Goal: Task Accomplishment & Management: Use online tool/utility

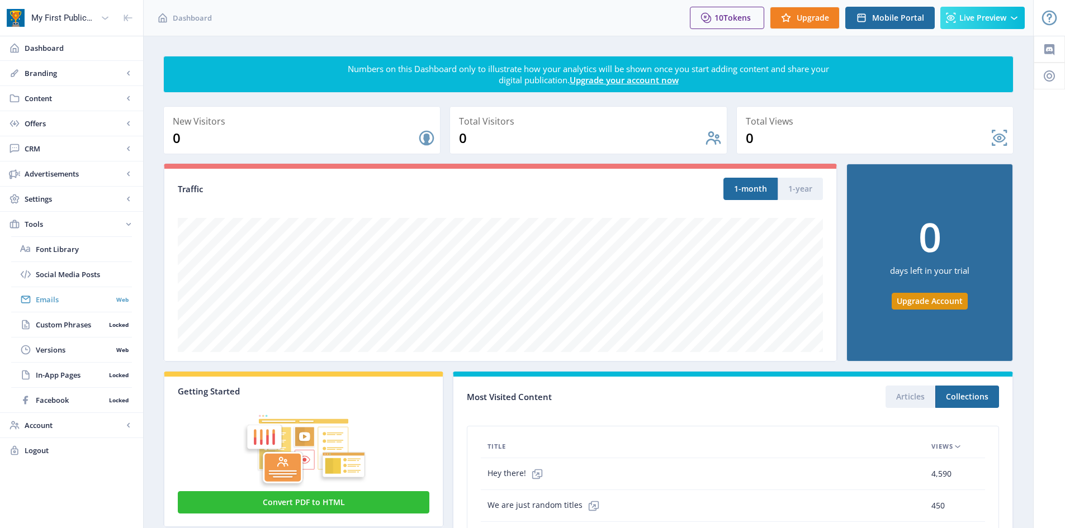
click at [50, 302] on span "Emails" at bounding box center [74, 299] width 77 height 11
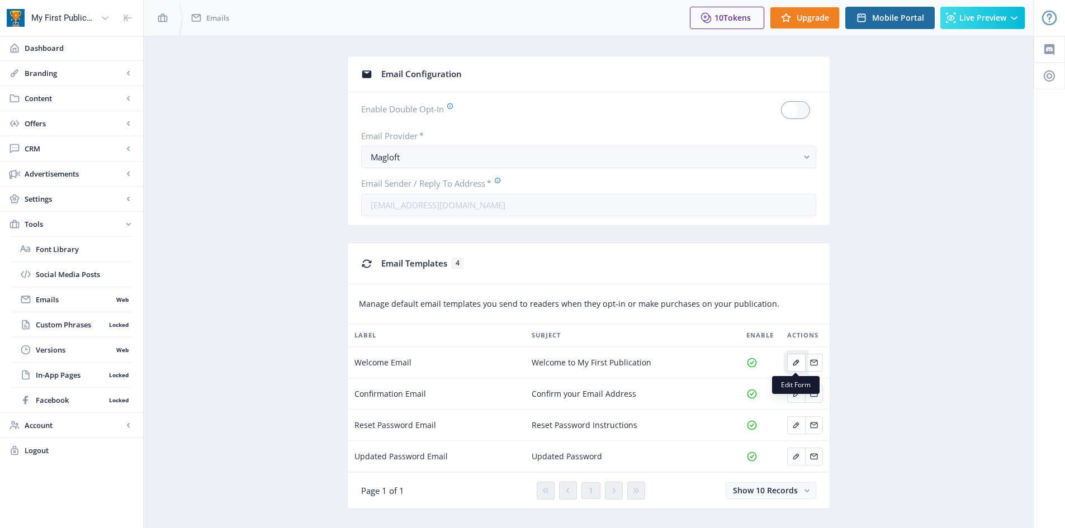
click at [799, 361] on icon "Edit page" at bounding box center [796, 363] width 6 height 6
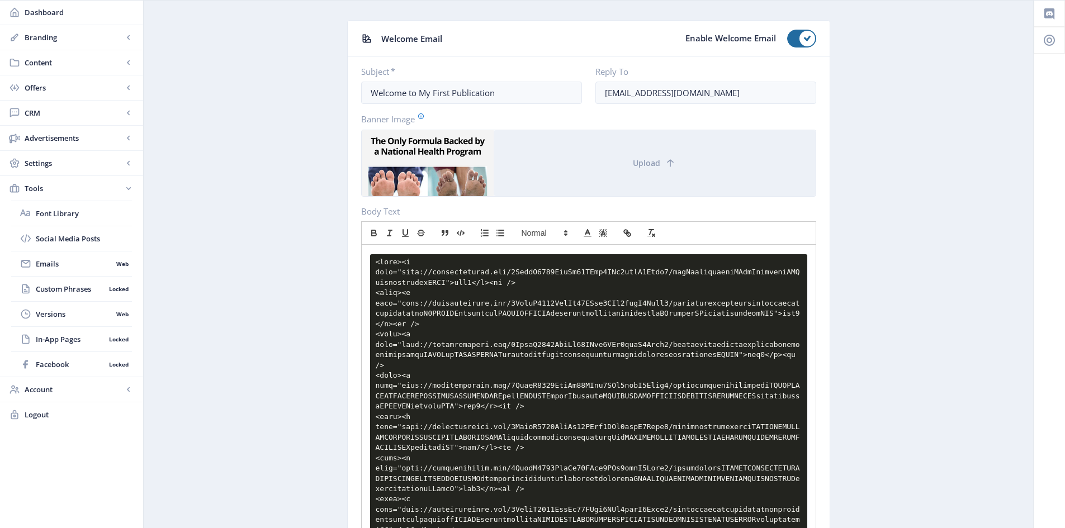
scroll to position [56, 0]
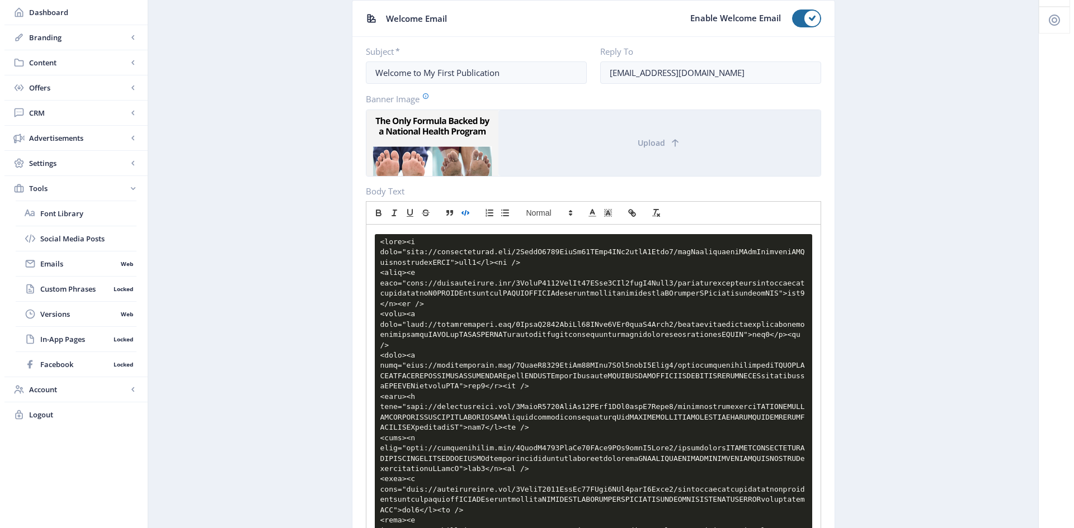
scroll to position [0, 0]
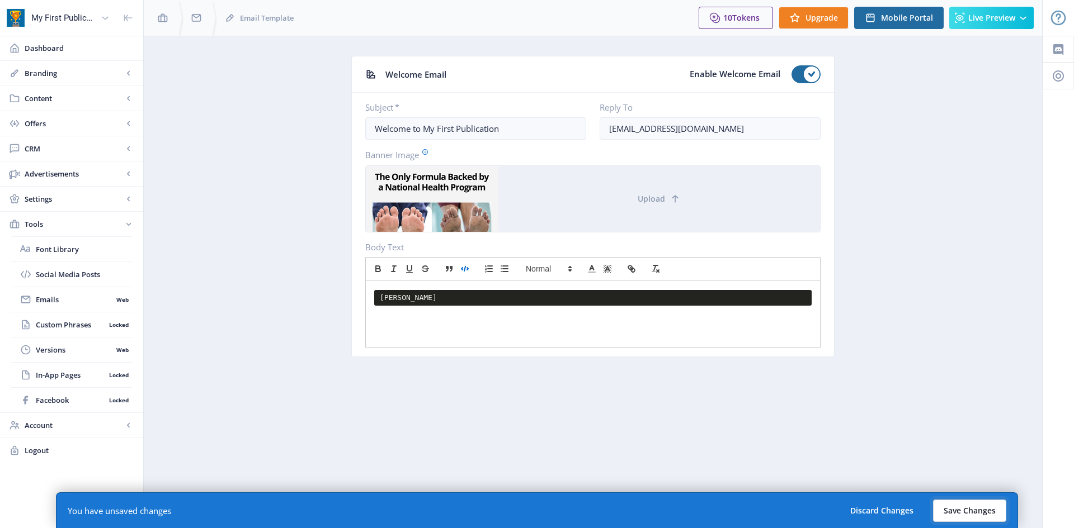
click at [951, 507] on button "Save Changes" at bounding box center [969, 511] width 73 height 22
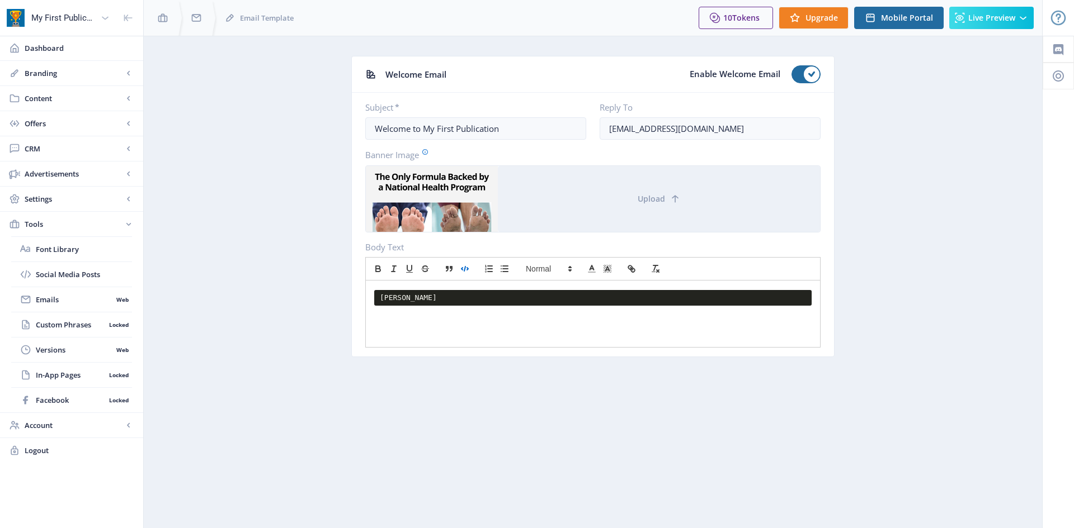
click at [427, 300] on pre "[PERSON_NAME]" at bounding box center [592, 298] width 437 height 16
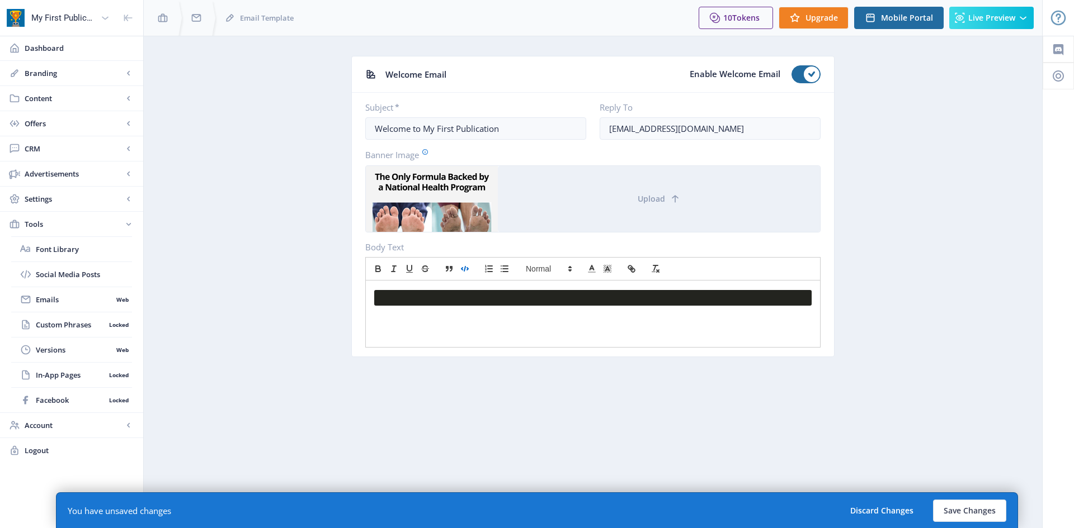
click at [427, 300] on pre at bounding box center [592, 298] width 437 height 16
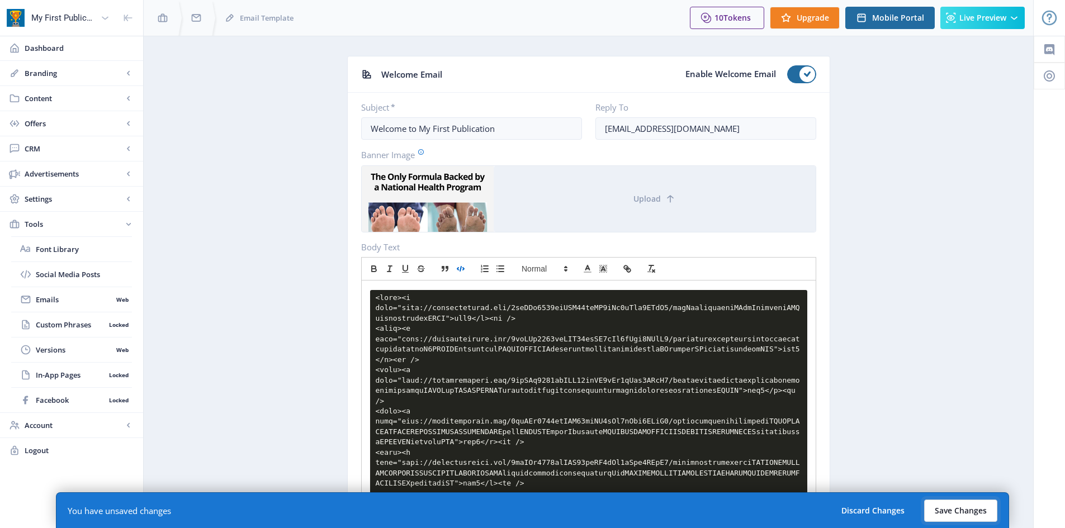
click at [943, 510] on button "Save Changes" at bounding box center [960, 511] width 73 height 22
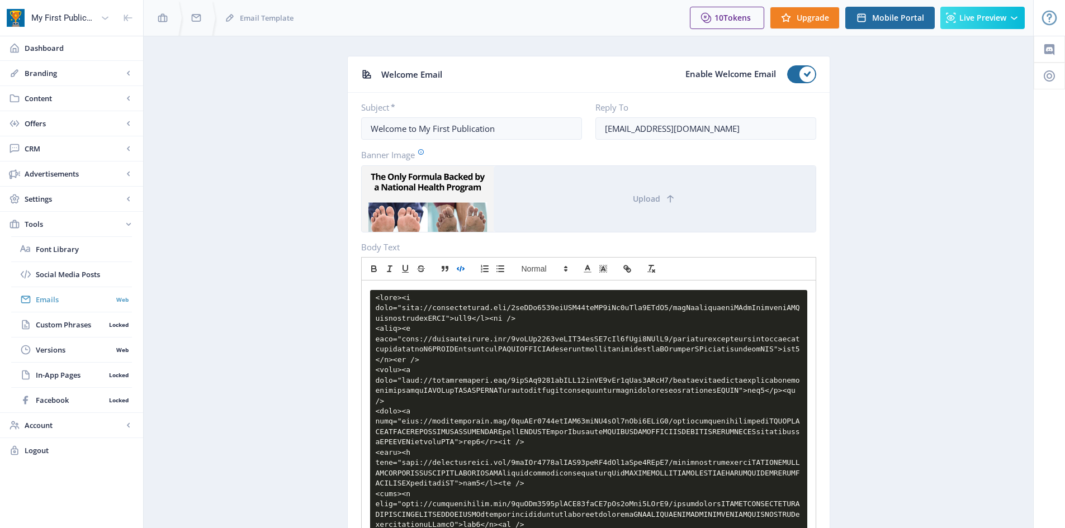
click at [58, 308] on link "Emails Web" at bounding box center [71, 299] width 121 height 25
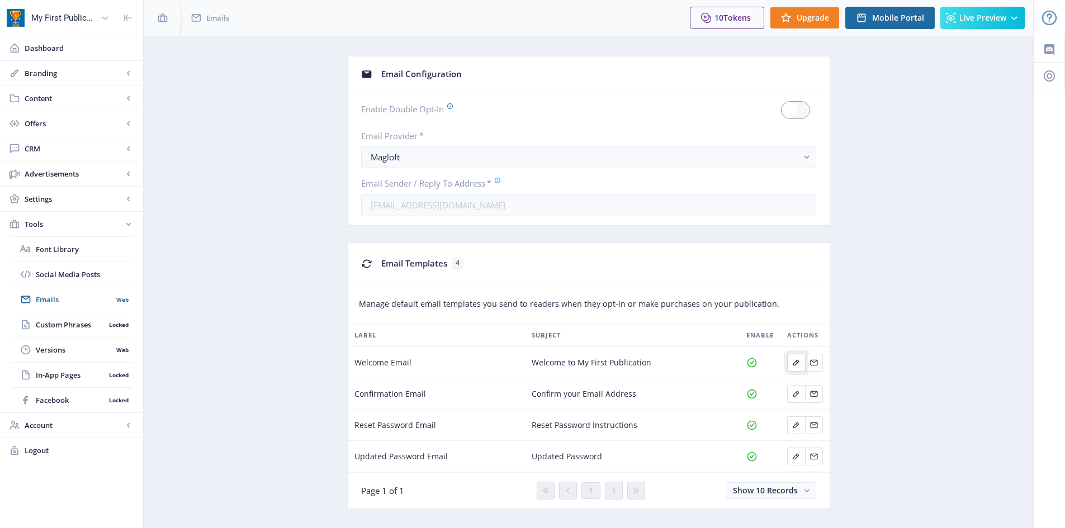
click at [793, 361] on icon "Edit page" at bounding box center [796, 362] width 9 height 9
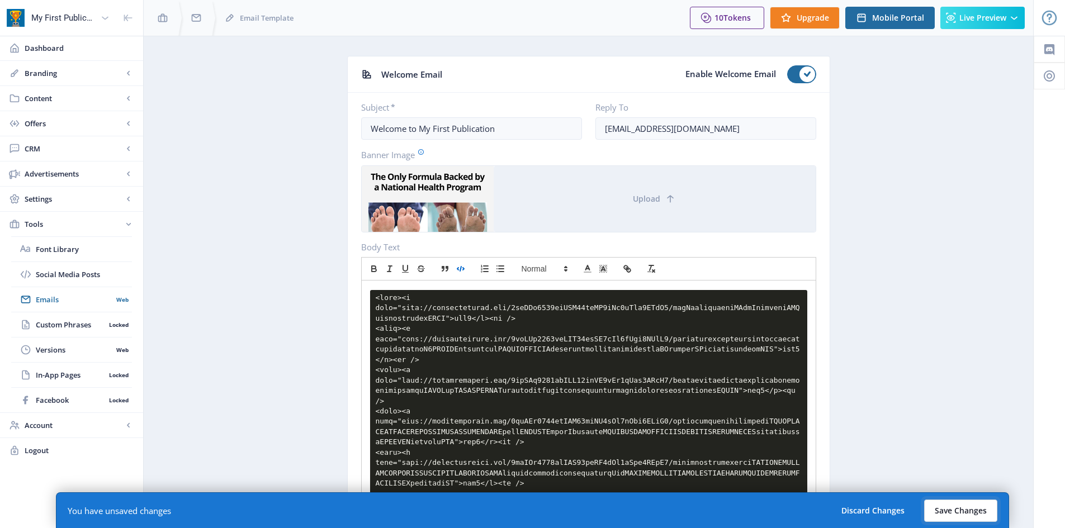
click at [951, 509] on button "Save Changes" at bounding box center [960, 511] width 73 height 22
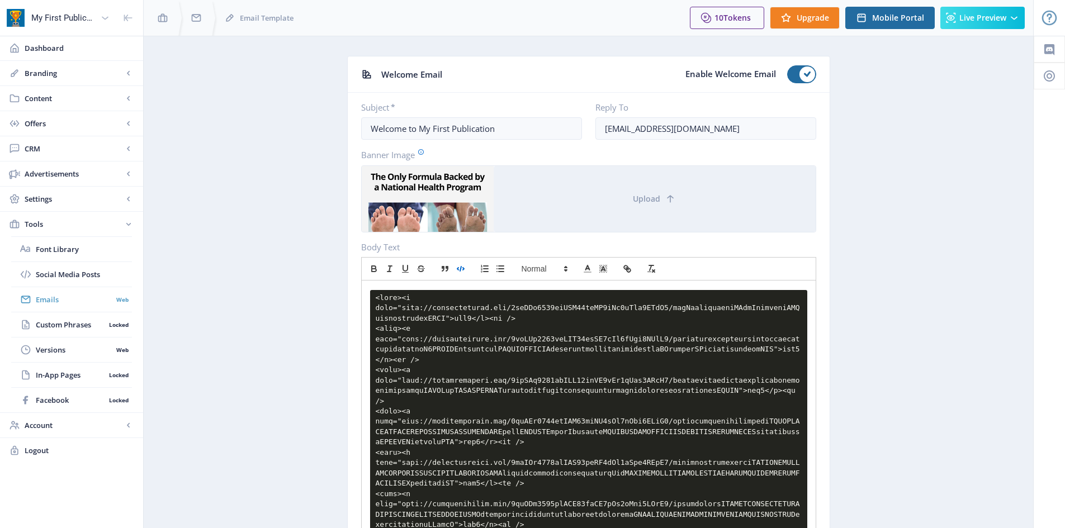
click at [66, 305] on link "Emails Web" at bounding box center [71, 299] width 121 height 25
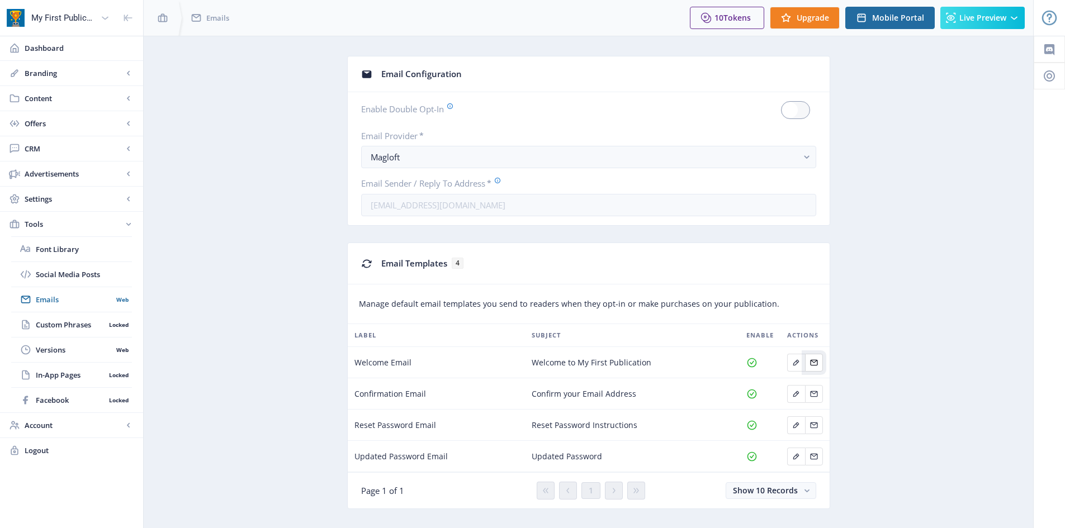
click at [812, 360] on icon "Edit page" at bounding box center [814, 362] width 9 height 9
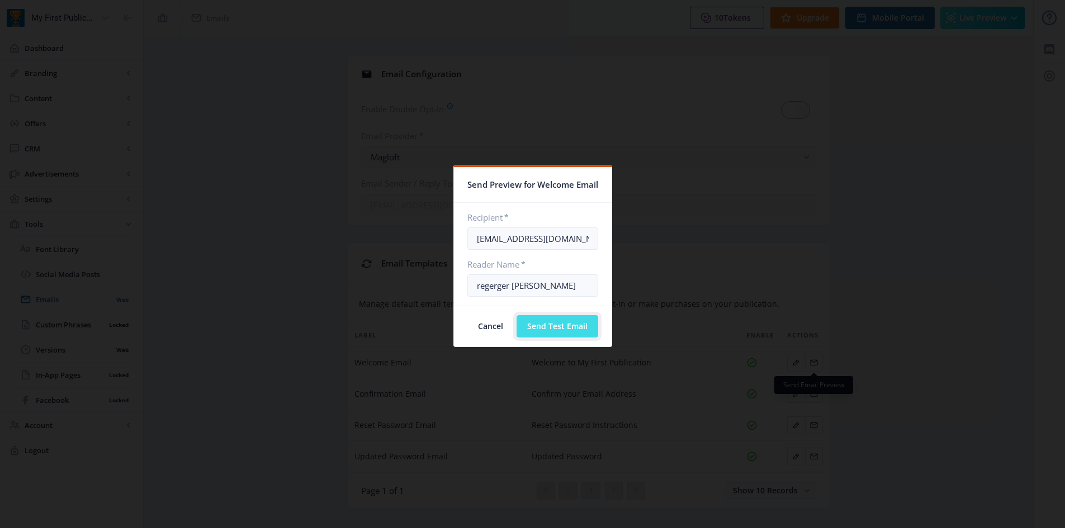
click at [579, 329] on button "Send Test Email" at bounding box center [558, 326] width 82 height 22
